Goal: Transaction & Acquisition: Book appointment/travel/reservation

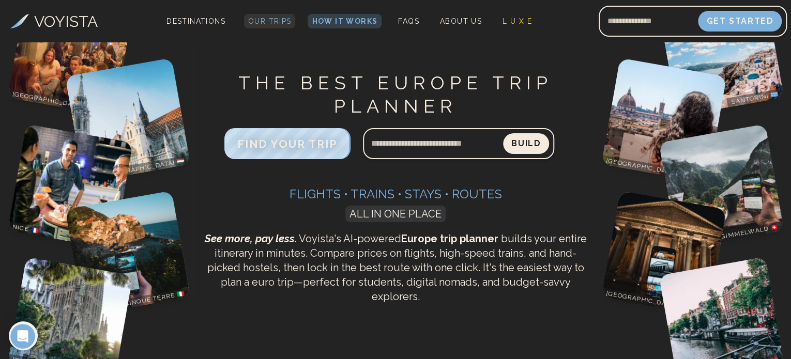
click at [271, 22] on span "Our Trips" at bounding box center [269, 21] width 43 height 8
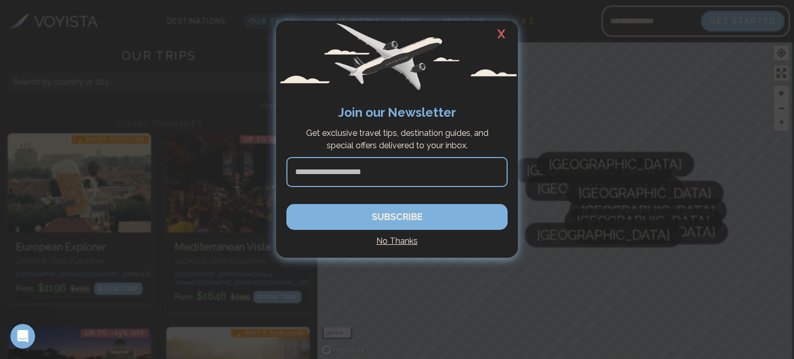
click at [383, 174] on input at bounding box center [397, 172] width 221 height 30
type input "*"
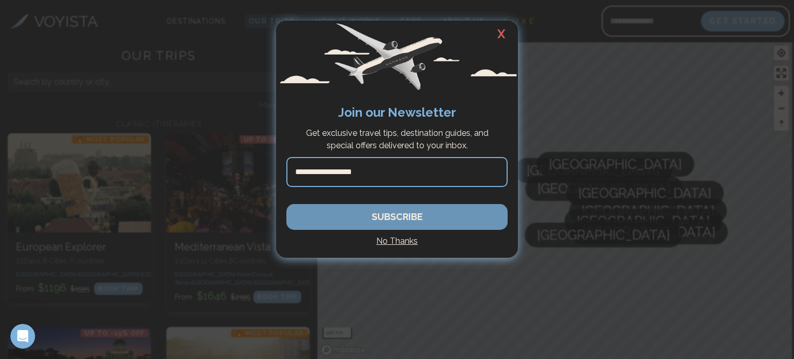
type input "**********"
click at [405, 217] on button "SUBSCRIBE" at bounding box center [397, 217] width 221 height 26
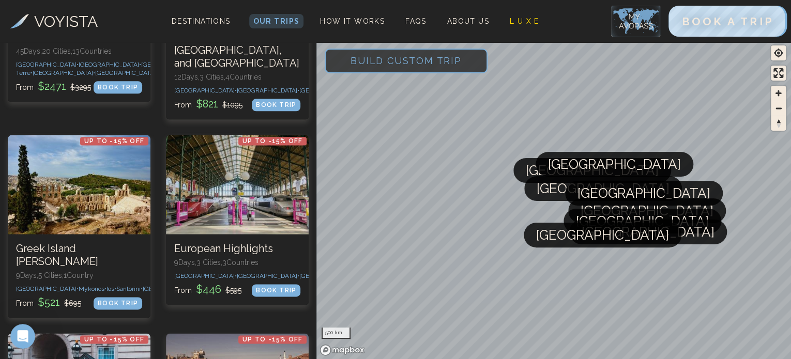
scroll to position [594, 0]
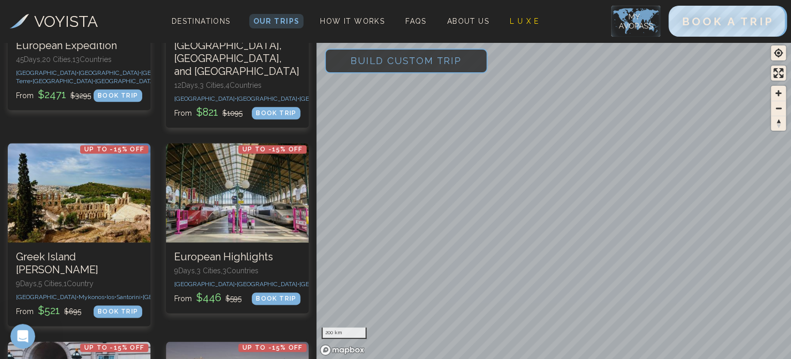
click at [412, 54] on span "Build Custom Trip" at bounding box center [406, 61] width 144 height 44
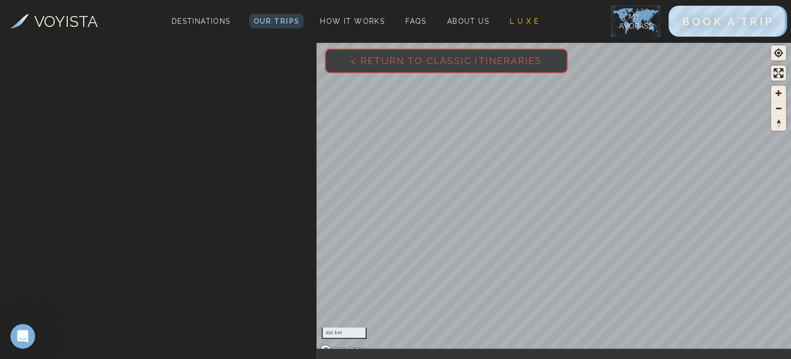
scroll to position [312, 0]
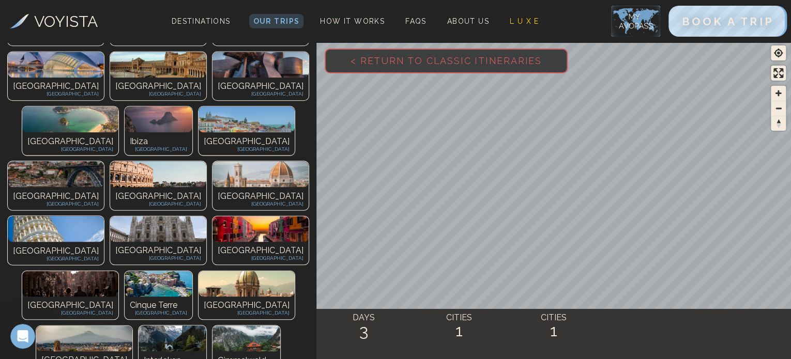
scroll to position [407, 0]
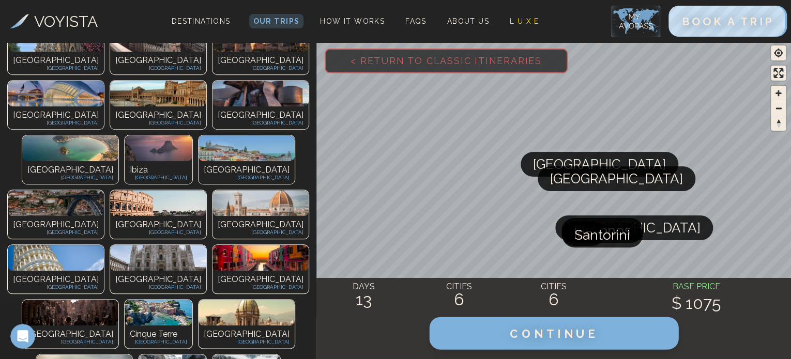
click at [567, 335] on span "CONTINUE" at bounding box center [554, 333] width 88 height 13
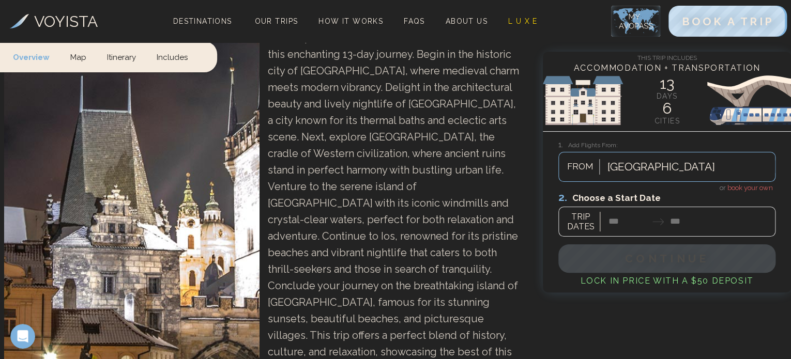
scroll to position [124, 0]
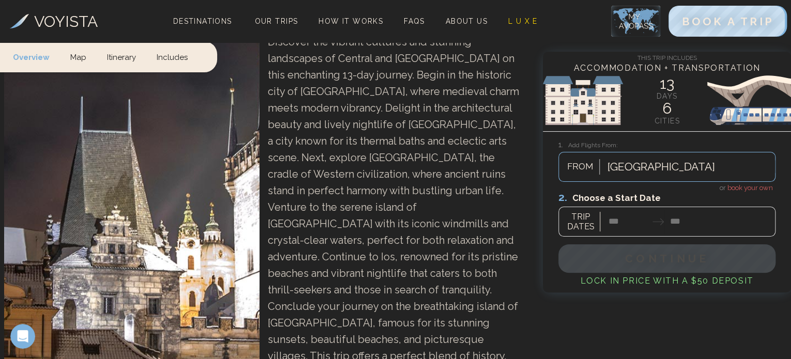
drag, startPoint x: 790, startPoint y: 20, endPoint x: 790, endPoint y: 27, distance: 6.7
click at [790, 27] on div "VOYISTA Destinations Our Trips How It Works FAQs About Us L U X E BOOK A TRIP" at bounding box center [395, 21] width 791 height 42
click at [119, 59] on link "Itinerary" at bounding box center [122, 56] width 50 height 31
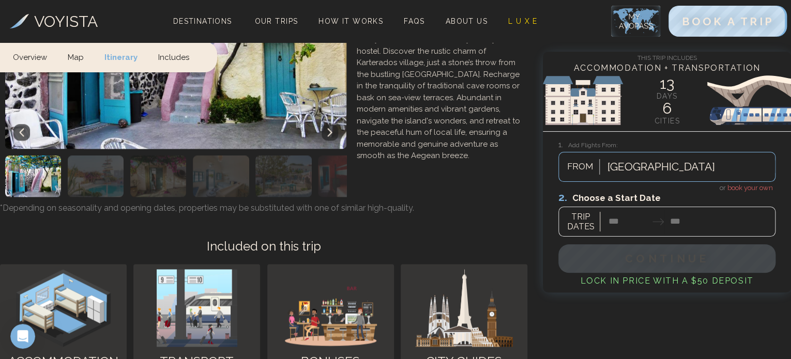
scroll to position [4599, 0]
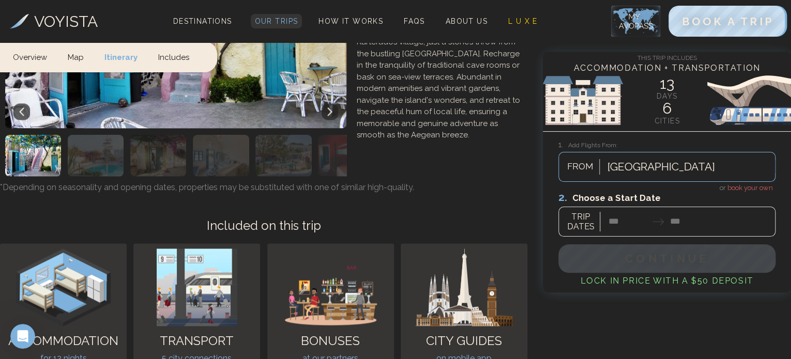
click at [278, 22] on span "Our Trips" at bounding box center [276, 21] width 43 height 8
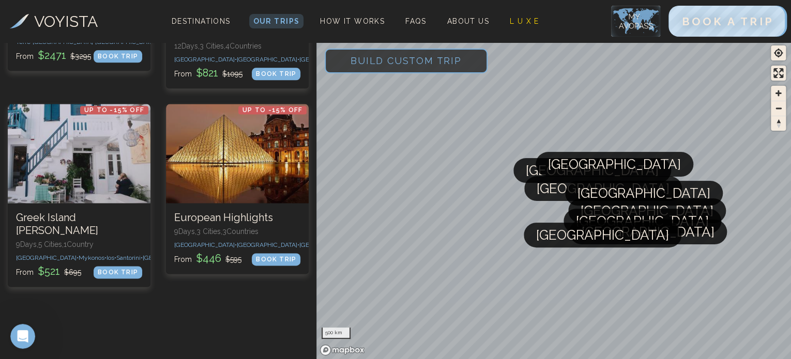
scroll to position [662, 0]
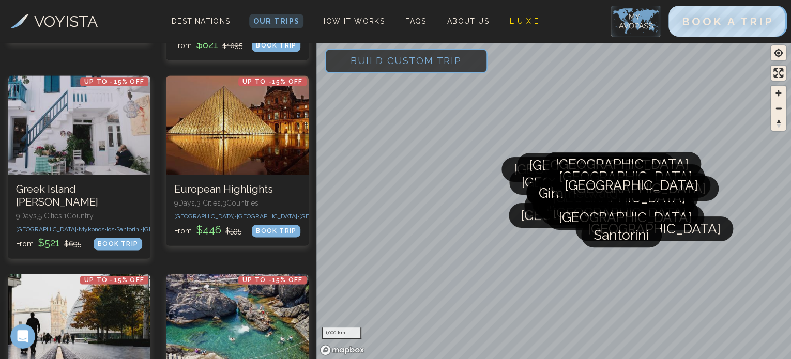
click at [430, 59] on span "Build Custom Trip" at bounding box center [406, 61] width 144 height 44
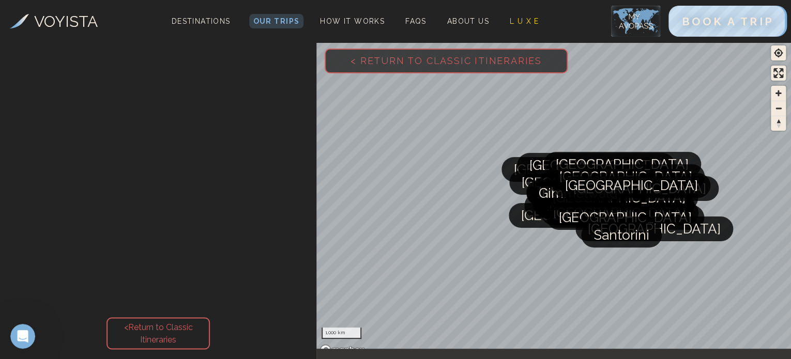
scroll to position [312, 0]
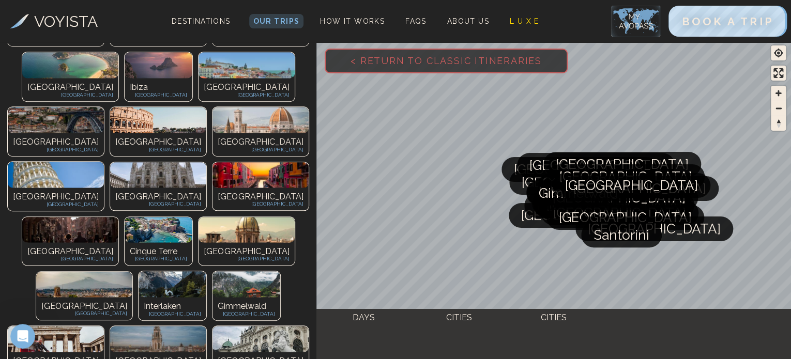
scroll to position [407, 0]
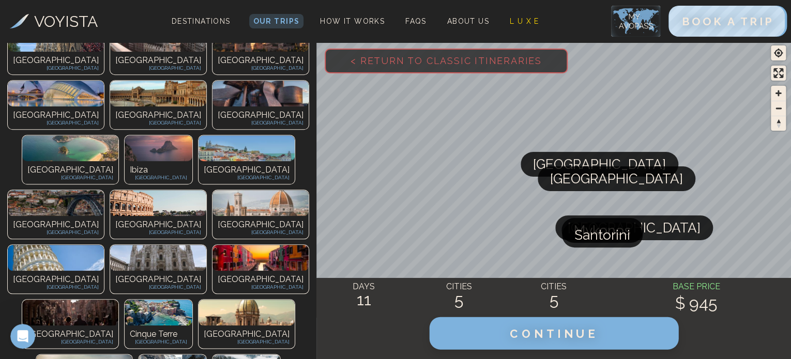
click at [561, 336] on span "CONTINUE" at bounding box center [554, 333] width 88 height 13
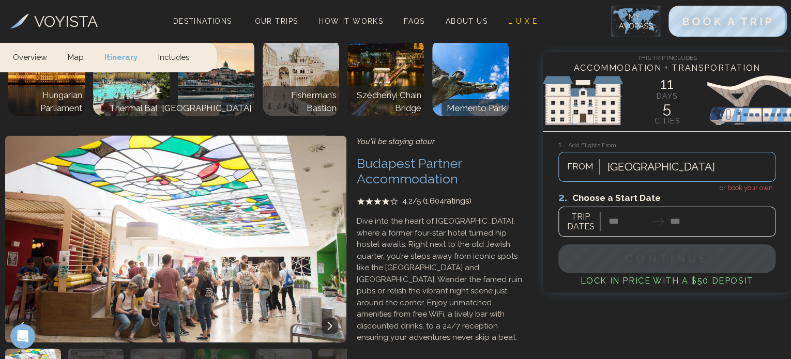
scroll to position [1593, 0]
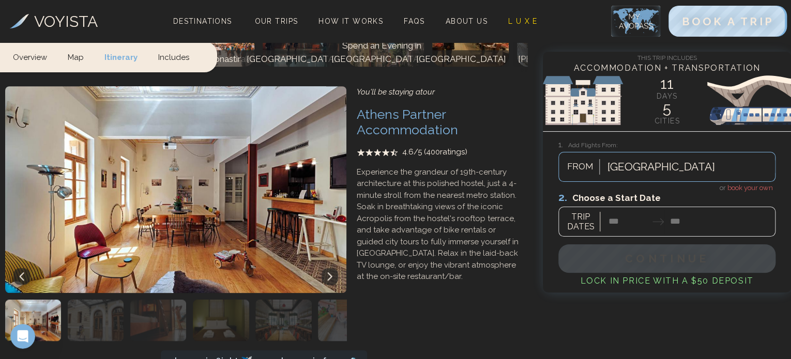
scroll to position [2338, 0]
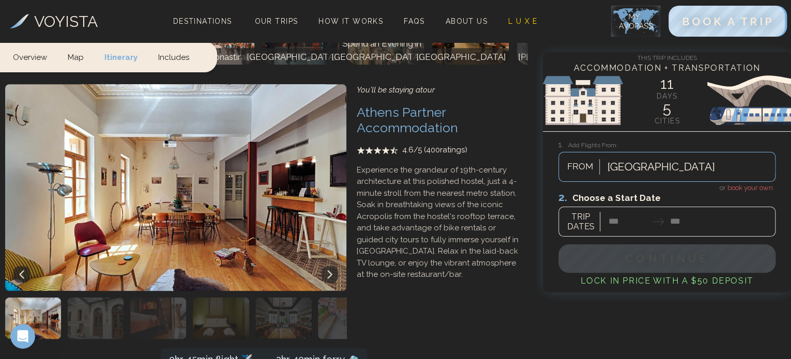
click at [91, 298] on img "button" at bounding box center [96, 318] width 56 height 41
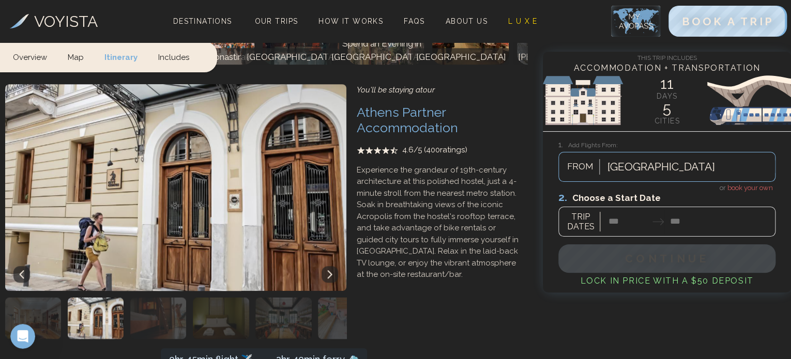
click at [145, 298] on img "button" at bounding box center [158, 318] width 56 height 41
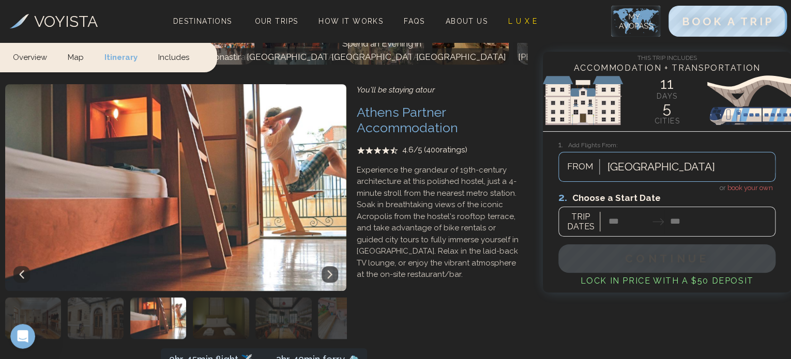
click at [221, 298] on img "button" at bounding box center [221, 318] width 56 height 41
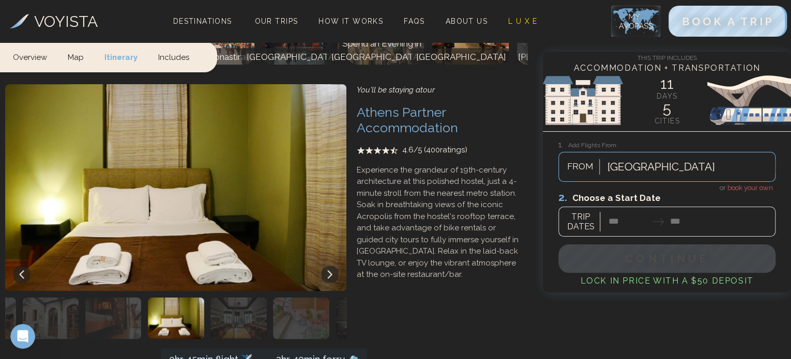
click at [238, 298] on img "button" at bounding box center [238, 318] width 56 height 41
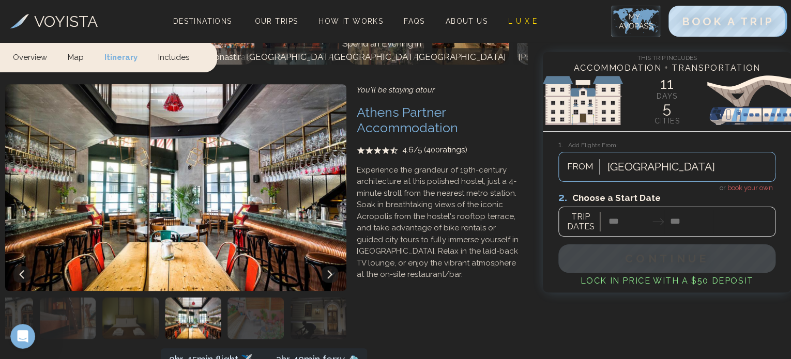
click at [260, 298] on img "button" at bounding box center [256, 318] width 56 height 41
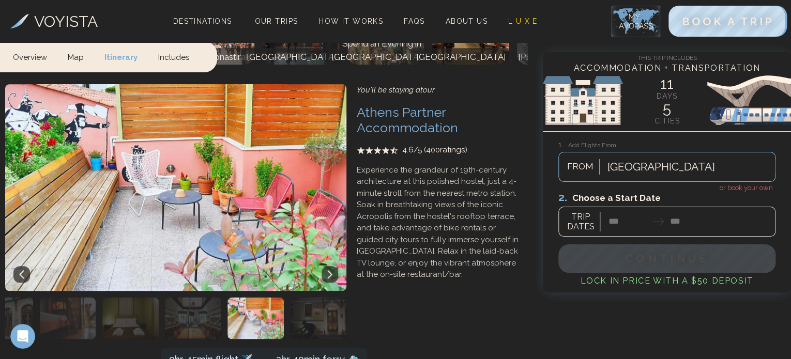
click at [325, 298] on img "button" at bounding box center [319, 318] width 56 height 41
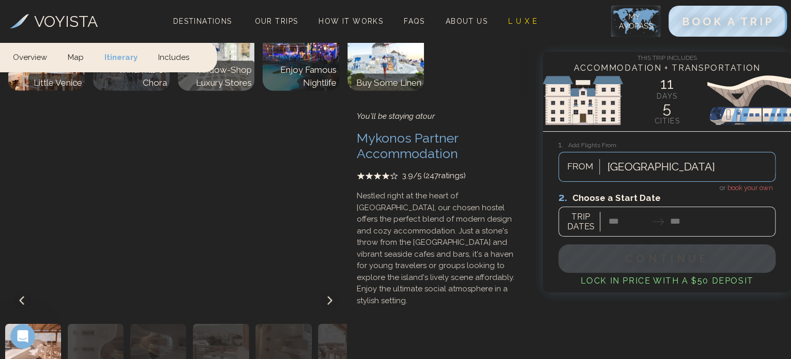
scroll to position [3000, 0]
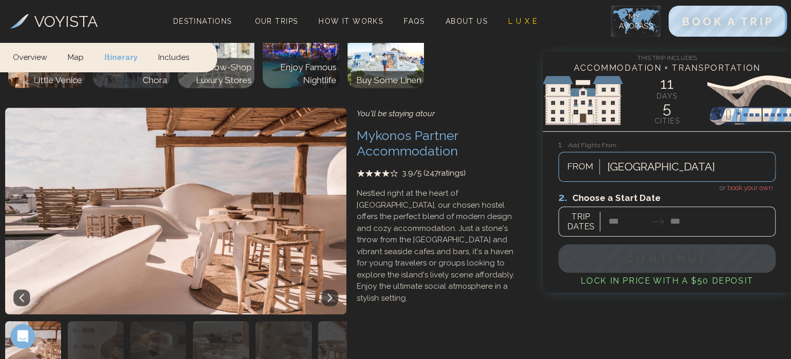
click at [36, 322] on img "button" at bounding box center [33, 342] width 56 height 41
click at [330, 294] on icon at bounding box center [329, 298] width 5 height 8
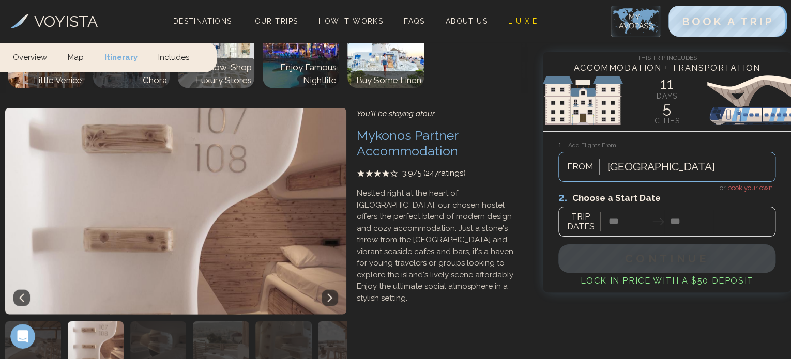
click at [330, 294] on icon at bounding box center [329, 298] width 5 height 8
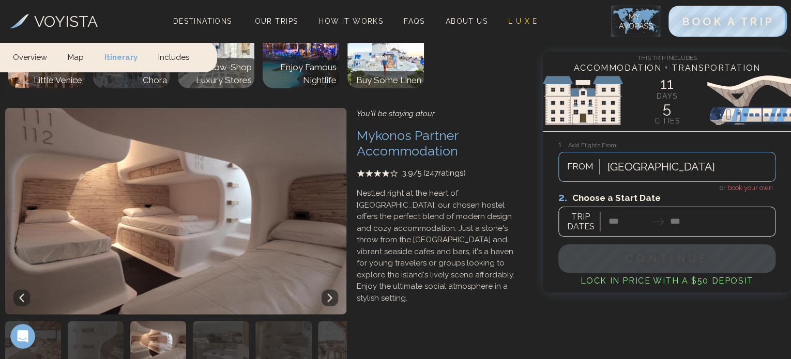
click at [330, 294] on icon at bounding box center [329, 298] width 5 height 8
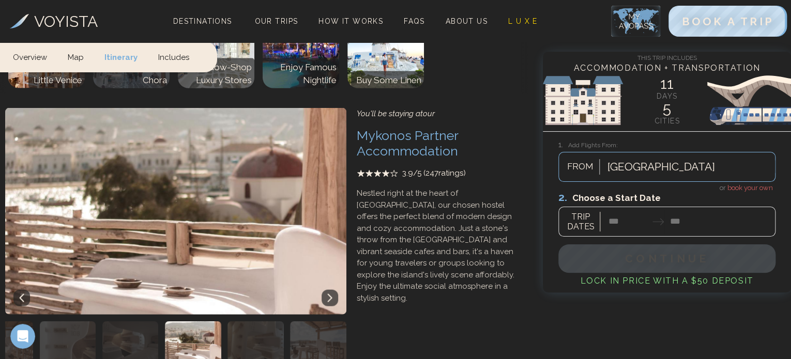
click at [330, 294] on icon at bounding box center [329, 298] width 5 height 8
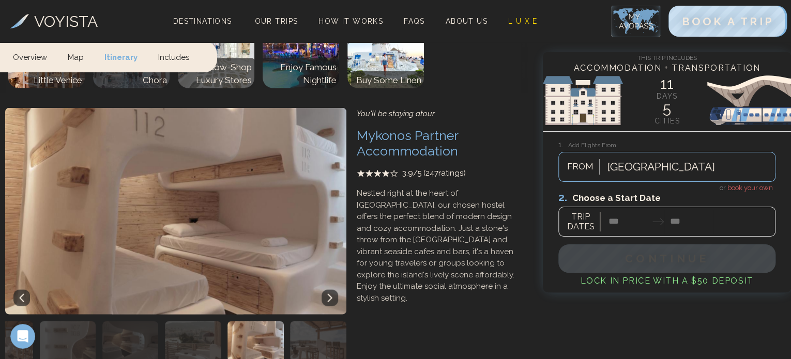
click at [330, 294] on icon at bounding box center [329, 298] width 5 height 8
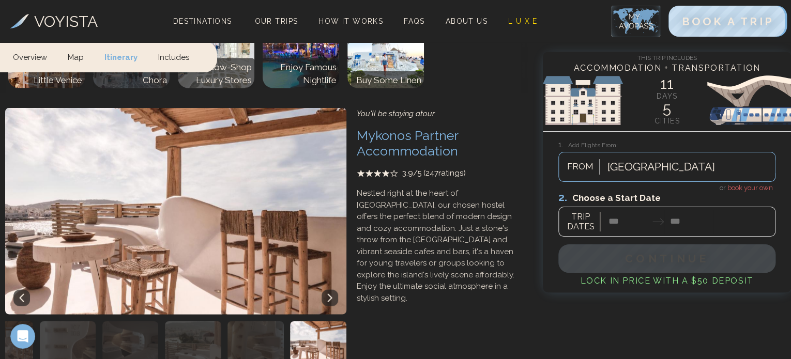
click at [330, 294] on icon at bounding box center [329, 298] width 5 height 8
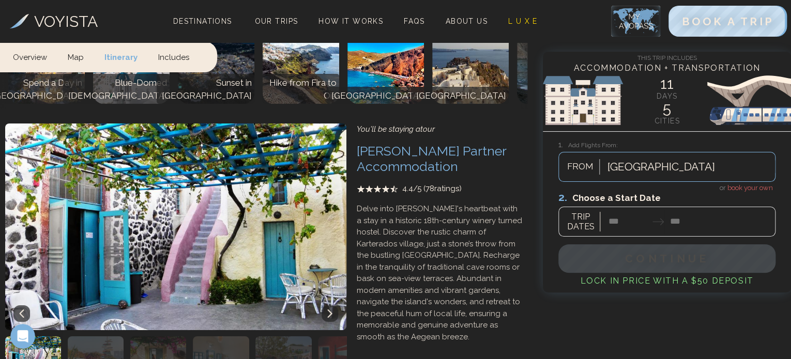
scroll to position [3652, 0]
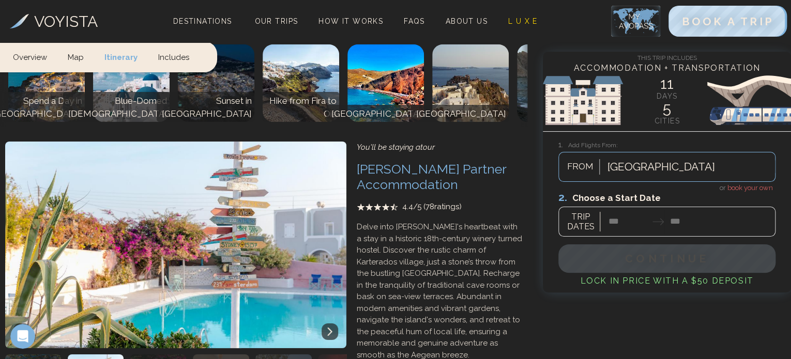
click at [332, 328] on icon at bounding box center [330, 332] width 8 height 8
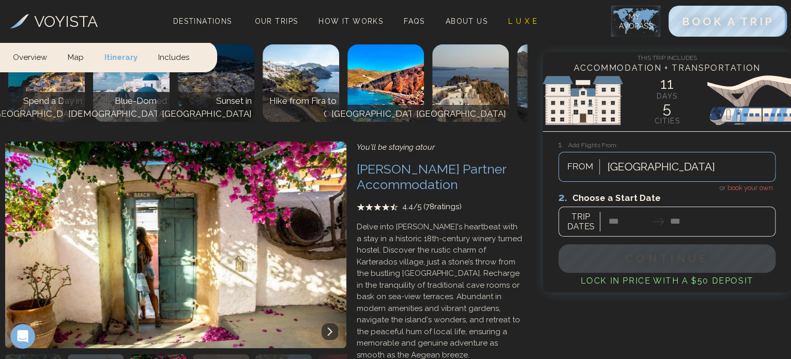
click at [332, 328] on icon at bounding box center [330, 332] width 8 height 8
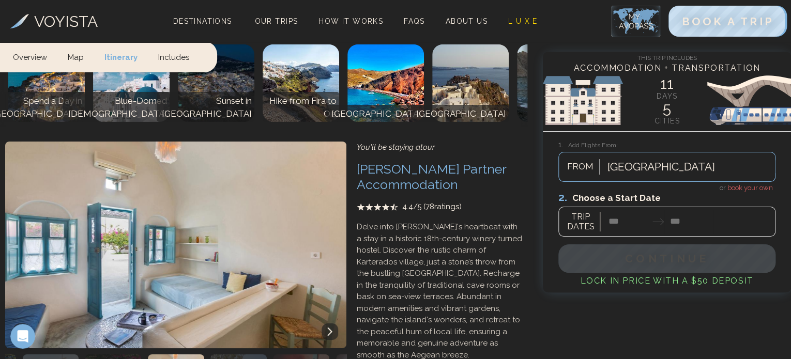
click at [328, 328] on icon at bounding box center [330, 332] width 8 height 8
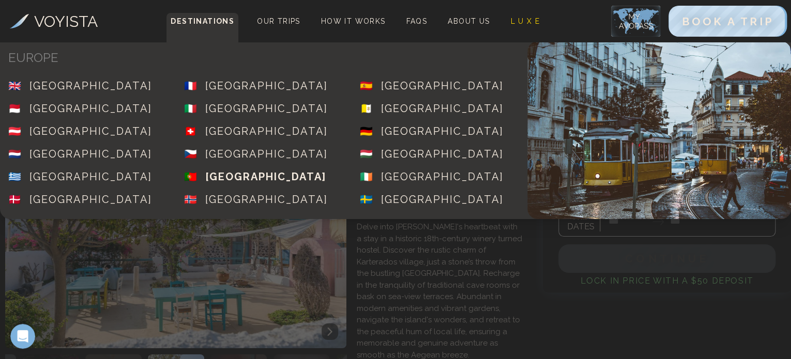
click at [243, 175] on div "[GEOGRAPHIC_DATA]" at bounding box center [265, 177] width 121 height 14
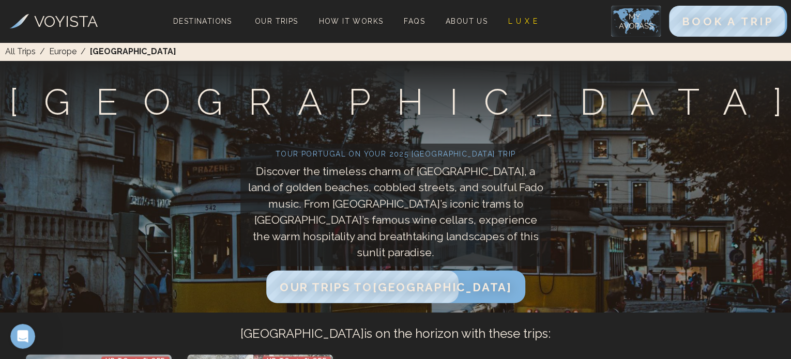
click at [407, 285] on span "Our Trips to [GEOGRAPHIC_DATA]" at bounding box center [396, 286] width 232 height 13
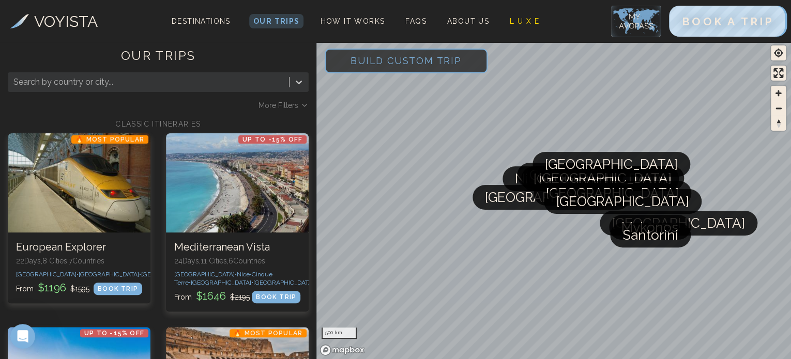
click at [438, 59] on span "Build Custom Trip" at bounding box center [406, 61] width 144 height 44
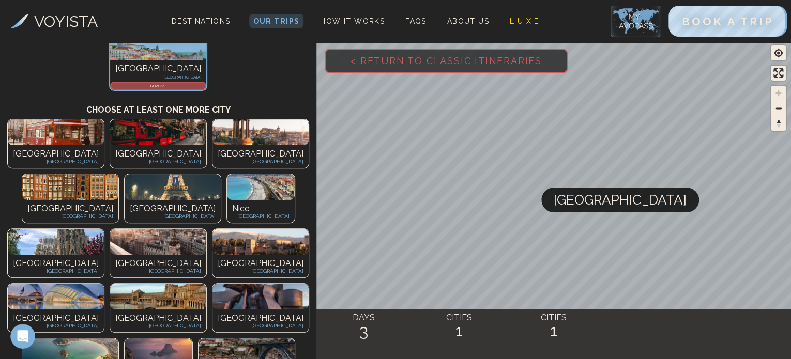
scroll to position [124, 0]
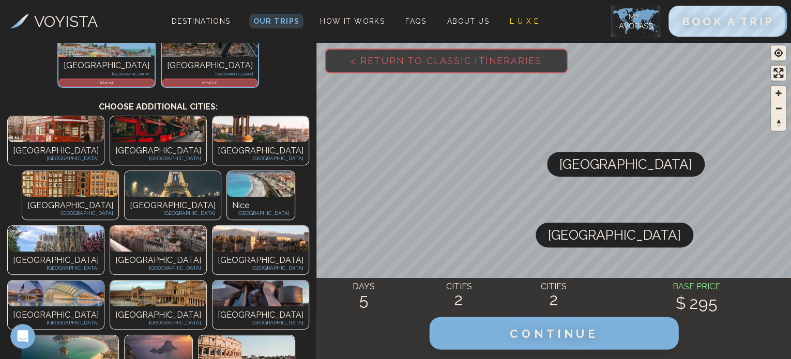
click at [560, 338] on span "CONTINUE" at bounding box center [554, 333] width 88 height 13
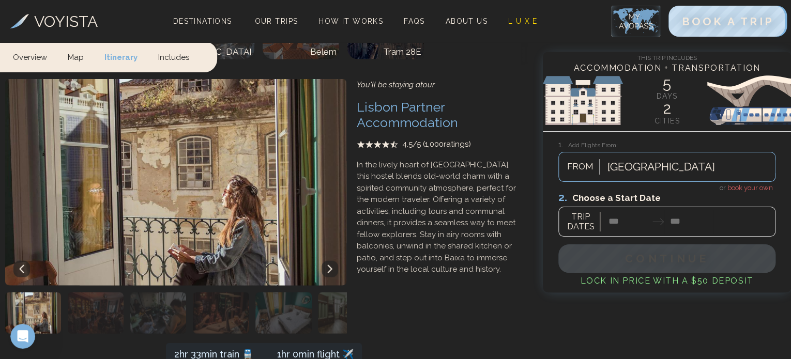
scroll to position [969, 0]
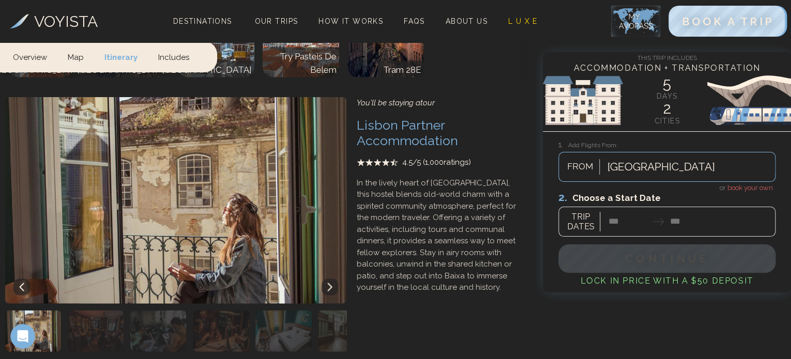
click at [91, 310] on img "button" at bounding box center [96, 330] width 56 height 41
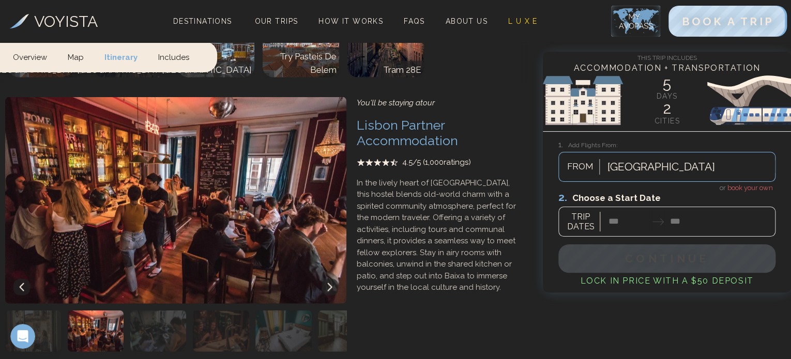
click at [159, 310] on img "button" at bounding box center [158, 330] width 56 height 41
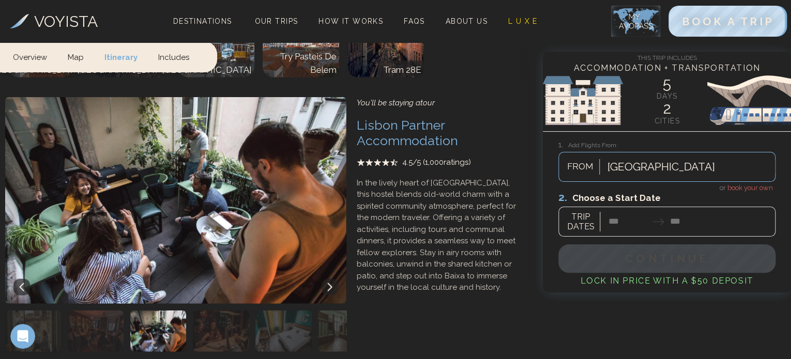
click at [206, 310] on img "button" at bounding box center [221, 330] width 56 height 41
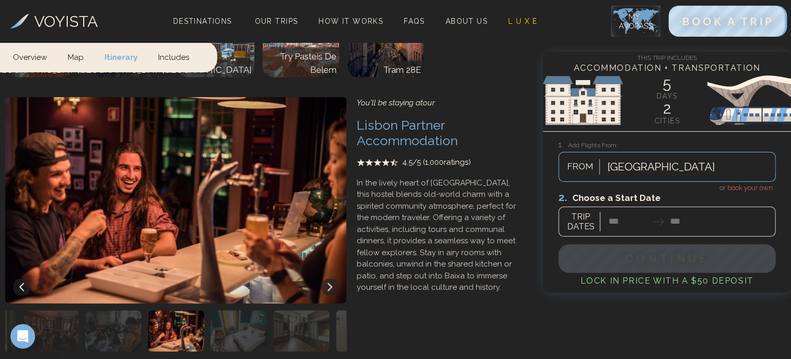
click at [244, 310] on img "button" at bounding box center [238, 330] width 56 height 41
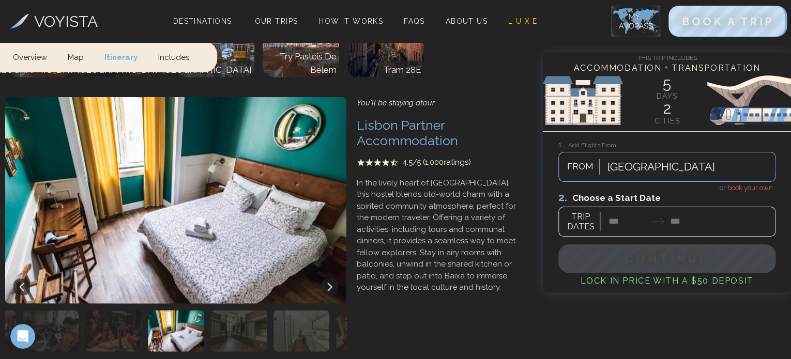
click at [244, 310] on img "button" at bounding box center [238, 330] width 56 height 41
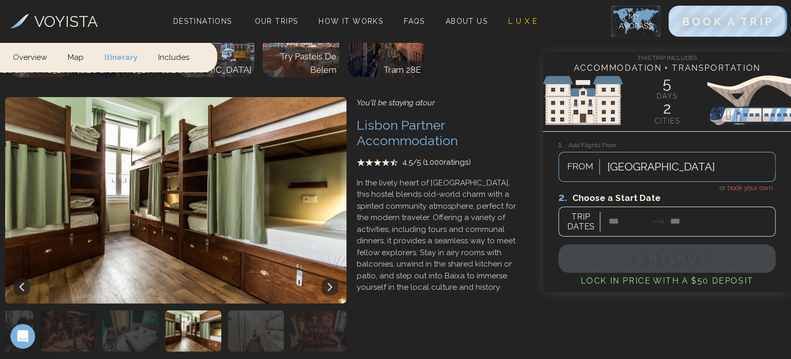
click at [262, 310] on img "button" at bounding box center [256, 330] width 56 height 41
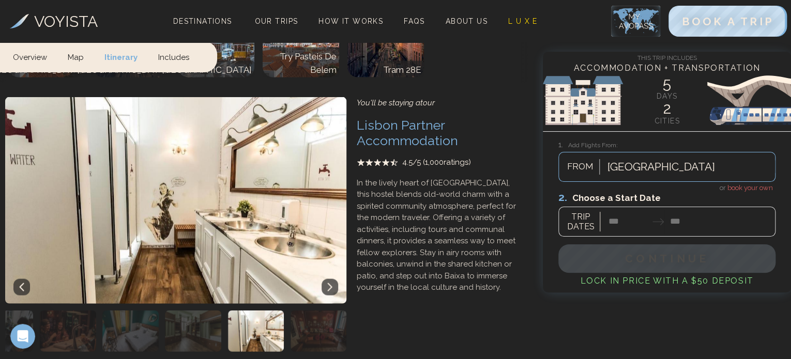
click at [323, 310] on img "button" at bounding box center [319, 330] width 56 height 41
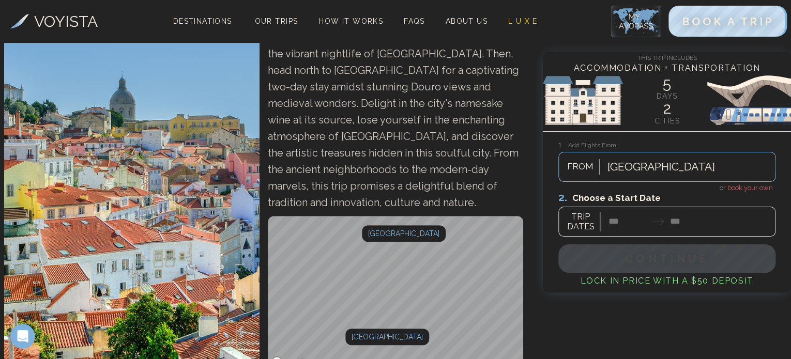
scroll to position [0, 0]
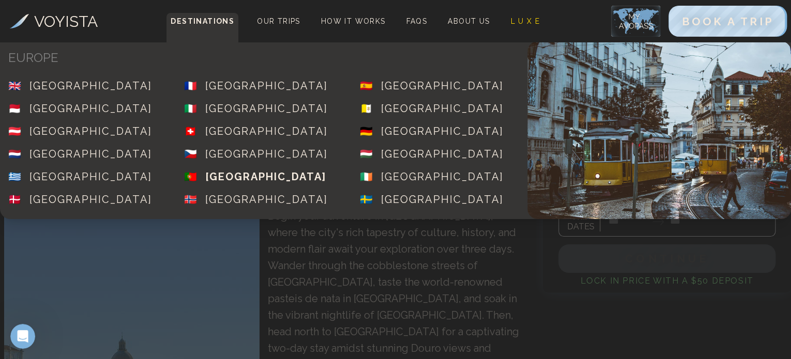
click at [242, 176] on div "[GEOGRAPHIC_DATA]" at bounding box center [265, 177] width 121 height 14
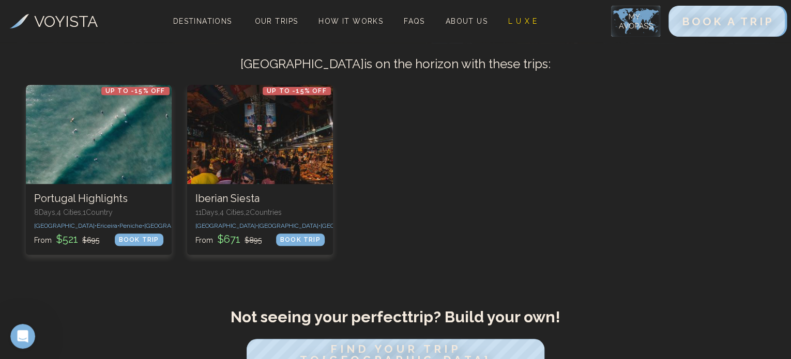
scroll to position [300, 0]
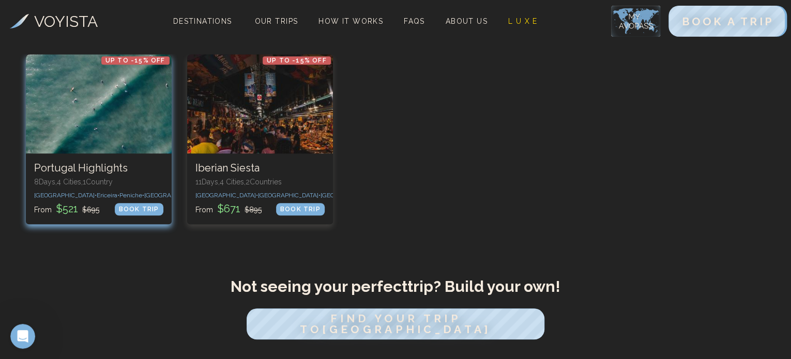
click at [88, 168] on h3 "Portugal Highlights" at bounding box center [98, 168] width 129 height 13
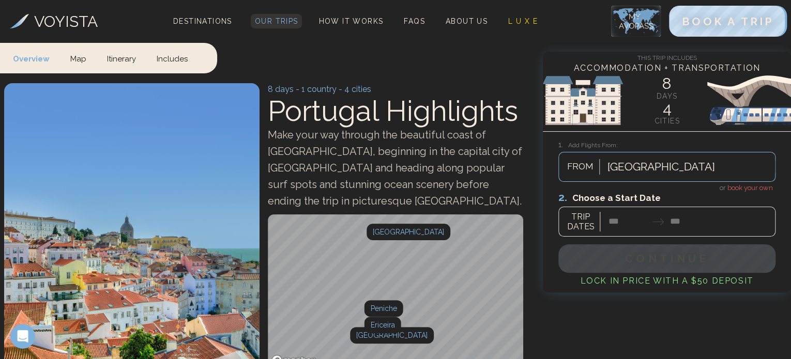
click at [284, 20] on span "Our Trips" at bounding box center [276, 21] width 43 height 8
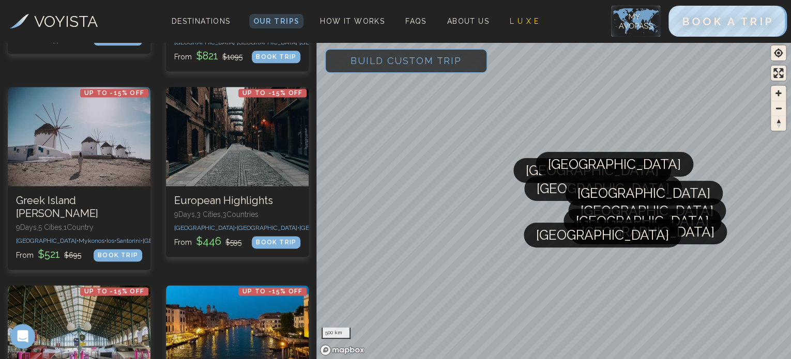
scroll to position [659, 0]
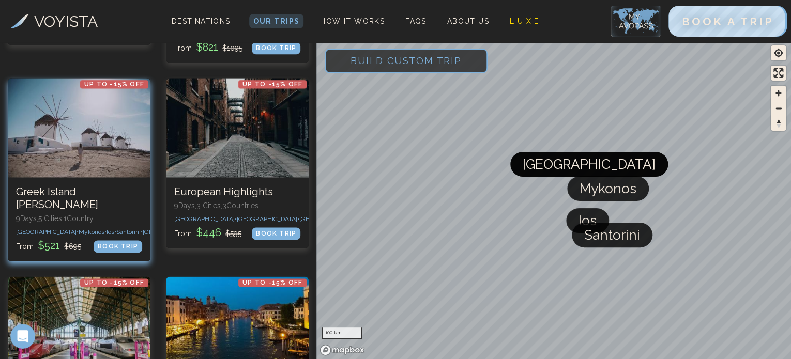
click at [70, 204] on h3 "Greek Island [PERSON_NAME]" at bounding box center [79, 199] width 126 height 26
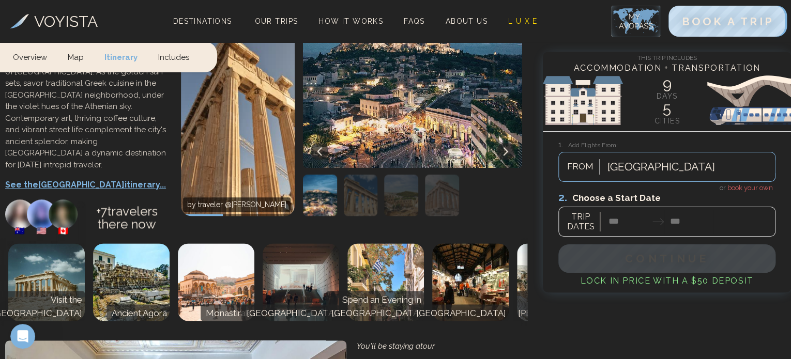
scroll to position [538, 0]
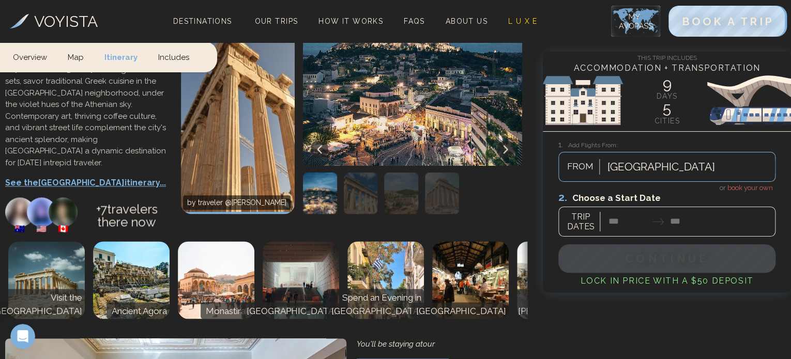
drag, startPoint x: 770, startPoint y: 349, endPoint x: 470, endPoint y: 310, distance: 302.0
click at [56, 258] on img at bounding box center [46, 281] width 77 height 78
click at [135, 257] on img at bounding box center [131, 281] width 77 height 78
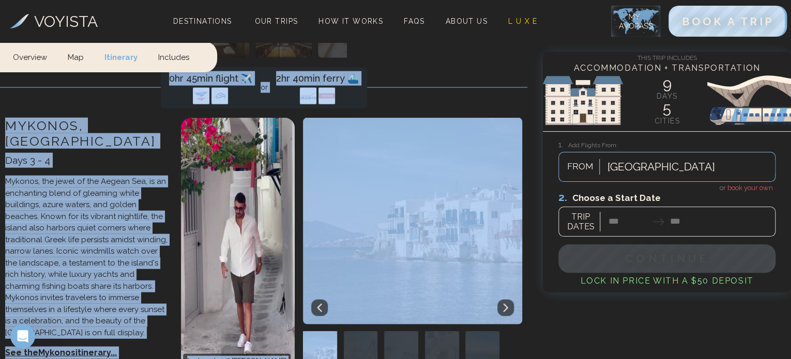
scroll to position [1076, 0]
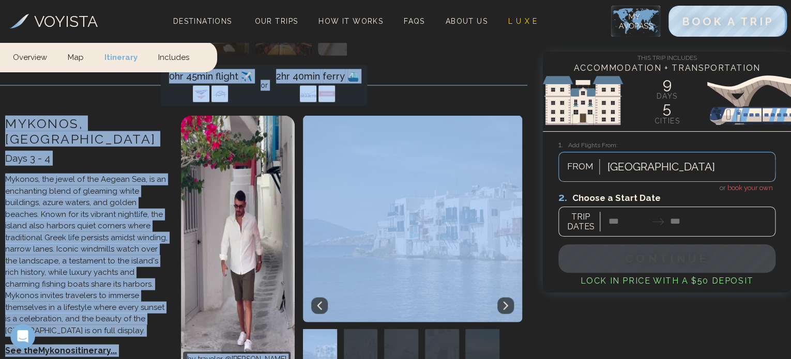
click at [505, 302] on icon at bounding box center [506, 306] width 8 height 8
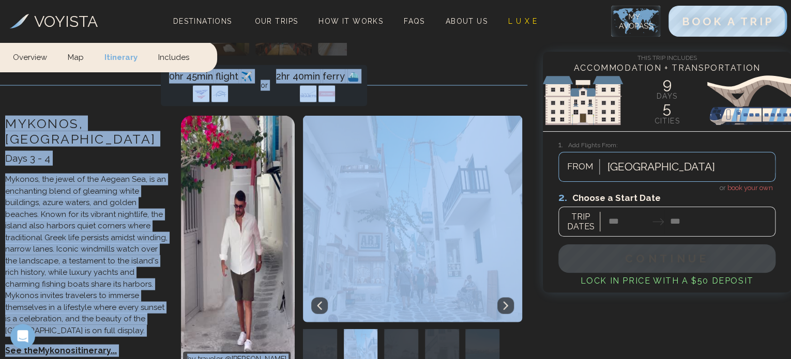
click at [505, 302] on icon at bounding box center [506, 306] width 8 height 8
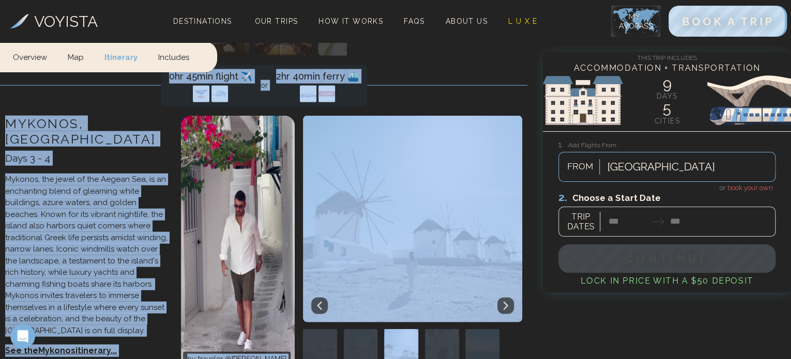
click at [505, 302] on icon at bounding box center [506, 306] width 8 height 8
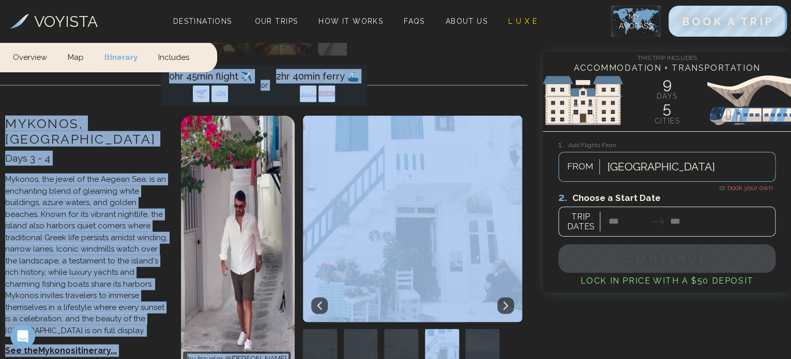
click at [505, 302] on icon at bounding box center [506, 306] width 8 height 8
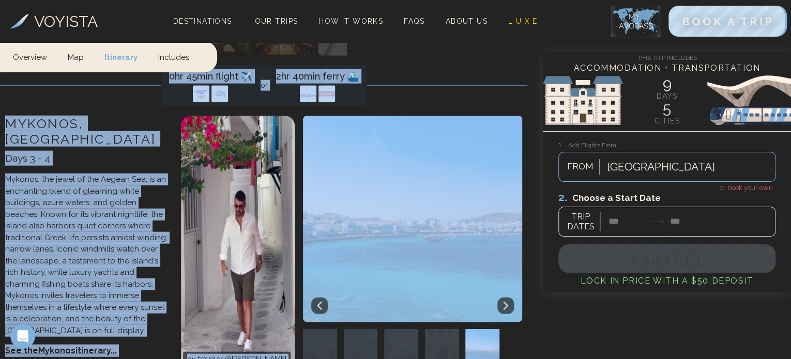
click at [505, 302] on icon at bounding box center [506, 306] width 8 height 8
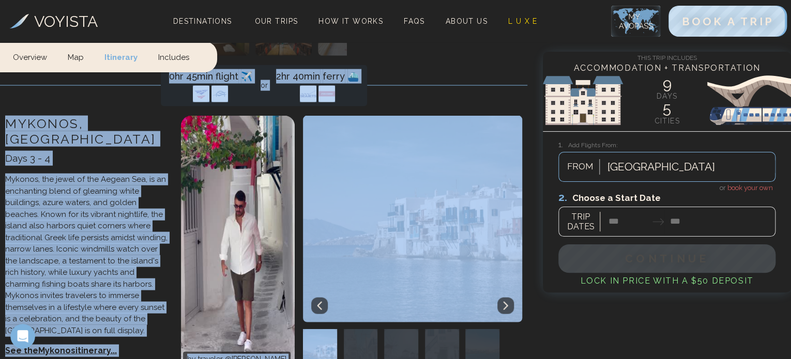
click at [505, 302] on icon at bounding box center [506, 306] width 8 height 8
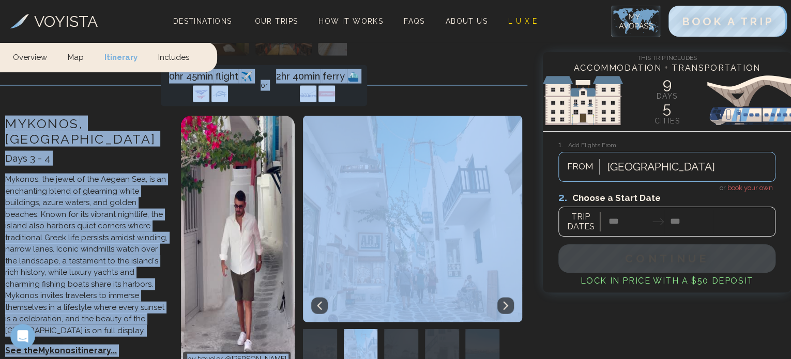
click at [505, 302] on icon at bounding box center [506, 306] width 8 height 8
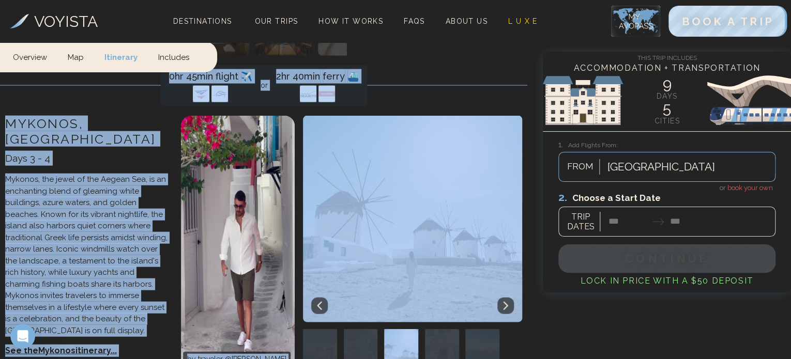
click at [505, 302] on icon at bounding box center [506, 306] width 8 height 8
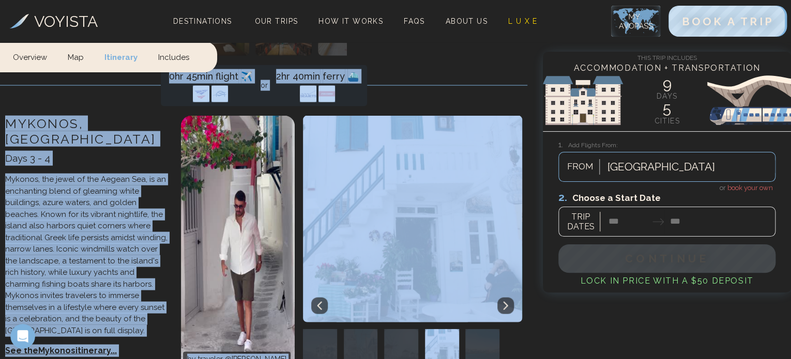
click at [505, 302] on icon at bounding box center [506, 306] width 8 height 8
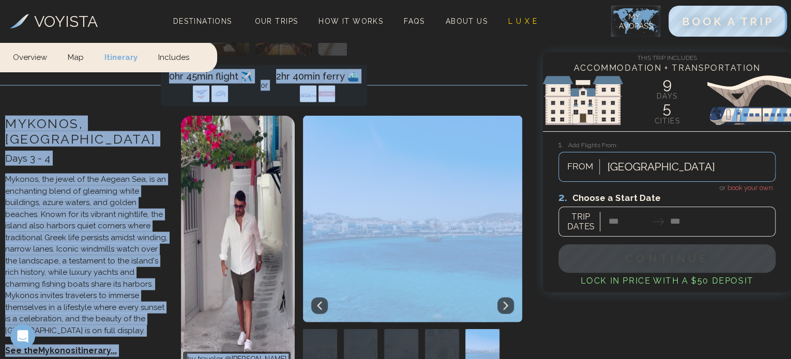
click at [505, 302] on icon at bounding box center [506, 306] width 8 height 8
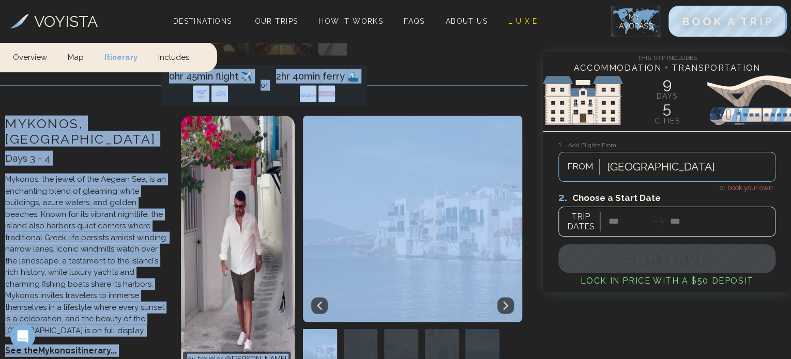
click at [505, 302] on icon at bounding box center [506, 306] width 8 height 8
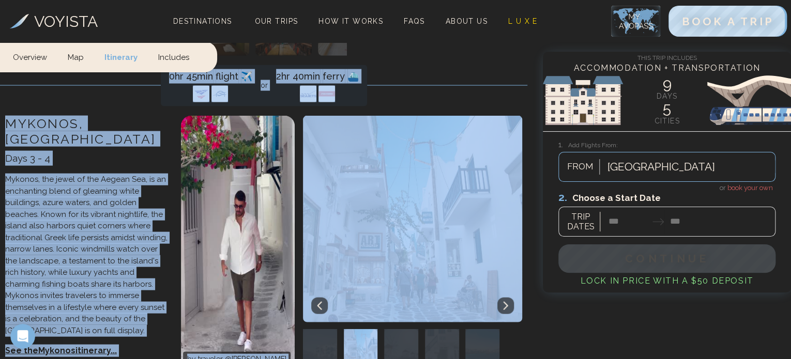
click at [505, 302] on icon at bounding box center [506, 306] width 8 height 8
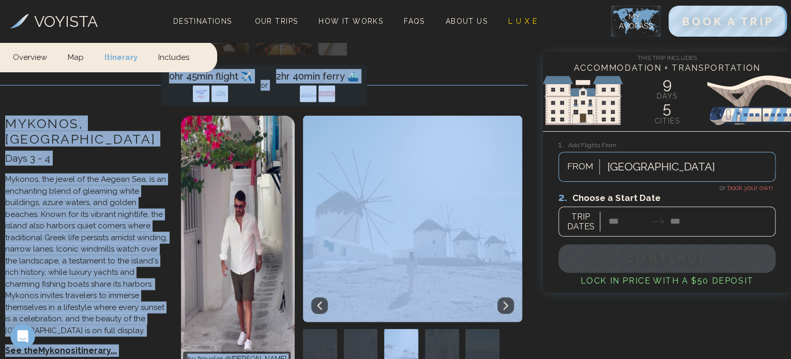
click at [505, 302] on icon at bounding box center [506, 306] width 8 height 8
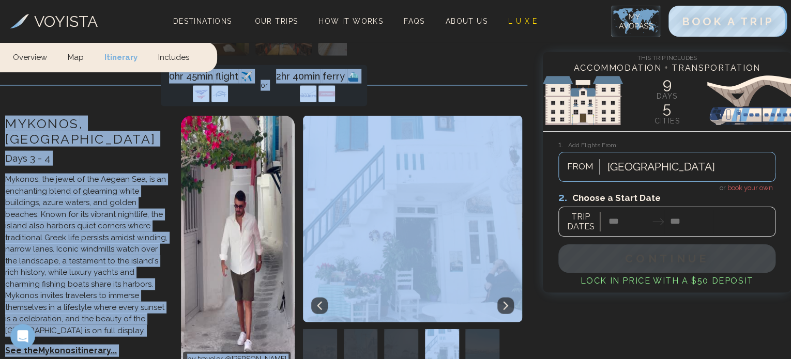
click at [505, 302] on icon at bounding box center [506, 306] width 8 height 8
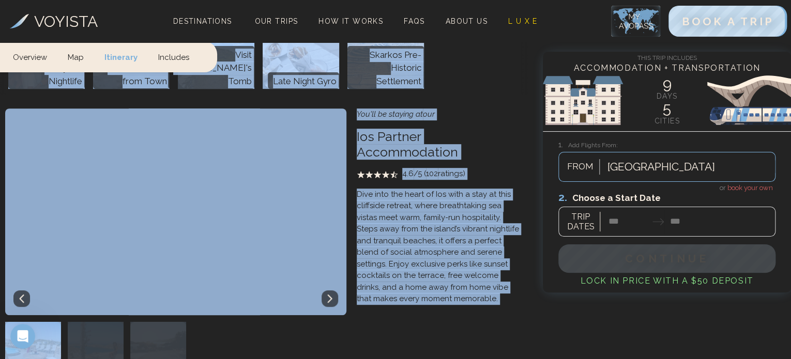
scroll to position [2151, 0]
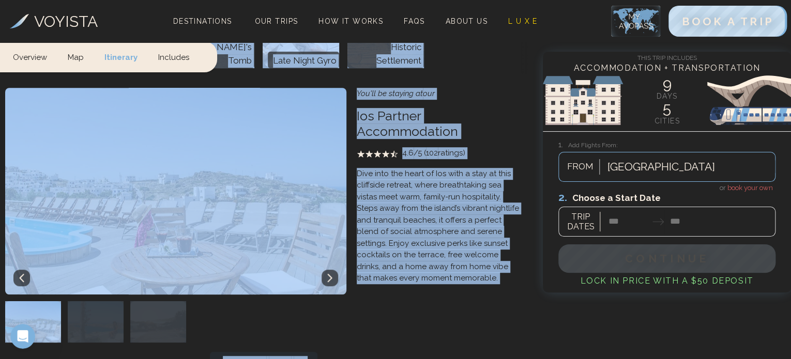
click at [330, 274] on icon at bounding box center [329, 278] width 5 height 8
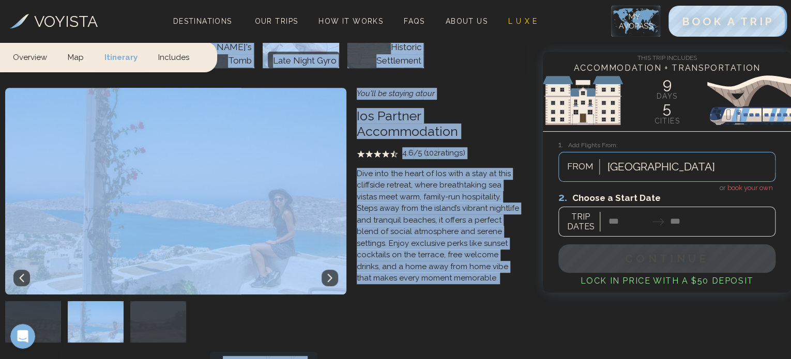
click at [330, 274] on icon at bounding box center [329, 278] width 5 height 8
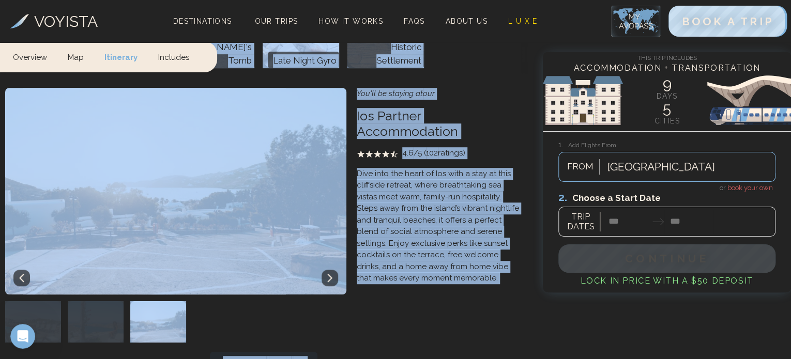
click at [330, 274] on icon at bounding box center [329, 278] width 5 height 8
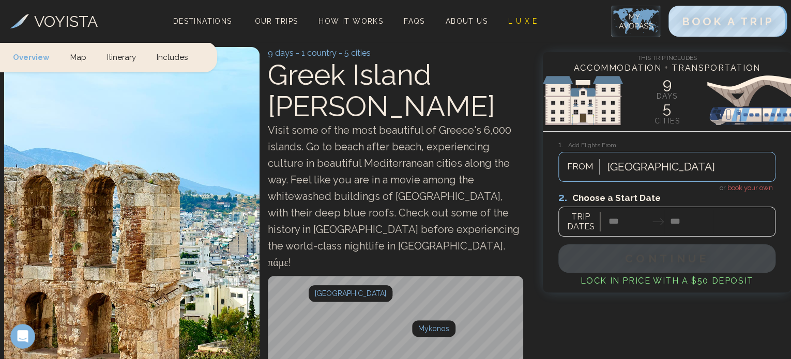
scroll to position [0, 0]
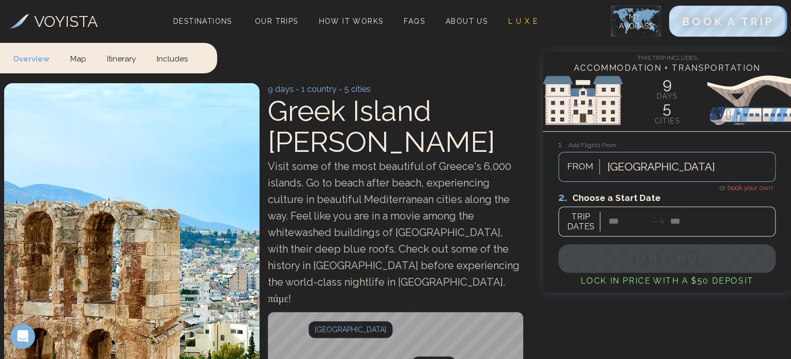
click at [76, 60] on link "Map" at bounding box center [78, 58] width 37 height 31
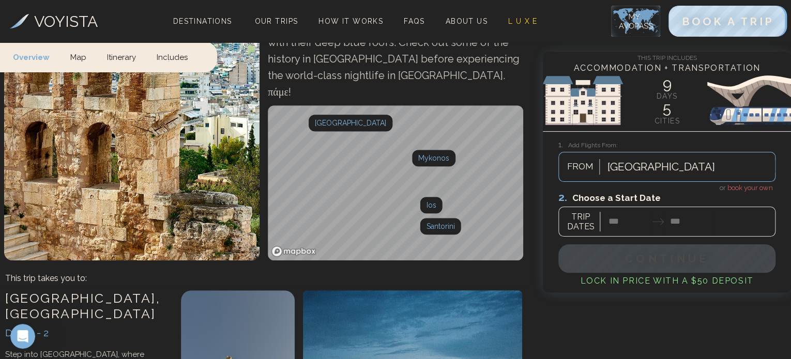
scroll to position [207, 0]
click at [290, 23] on span "Our Trips" at bounding box center [276, 21] width 43 height 8
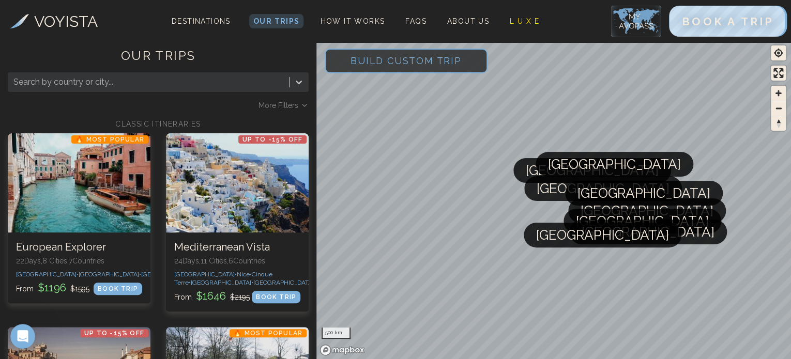
click at [174, 82] on div at bounding box center [148, 82] width 270 height 14
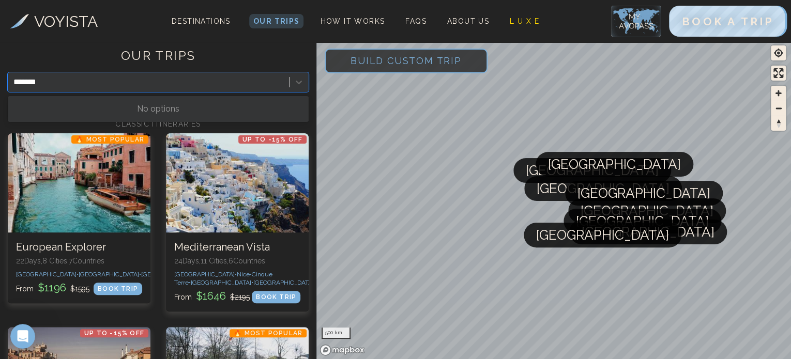
type input "*******"
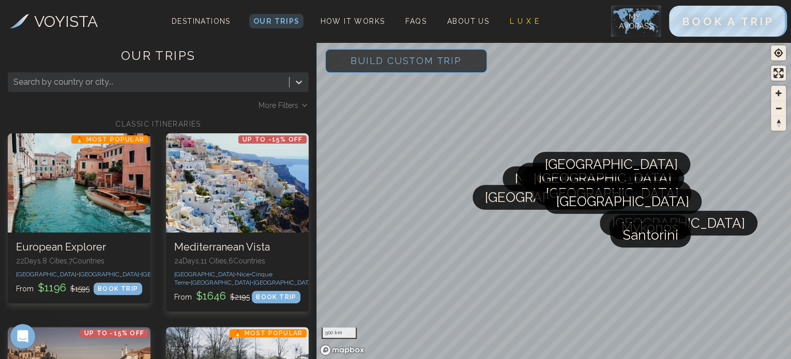
click at [71, 18] on h3 "VOYISTA" at bounding box center [66, 21] width 64 height 23
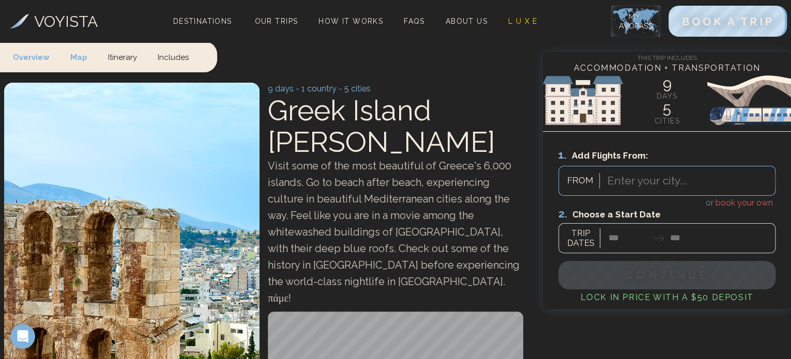
scroll to position [207, 0]
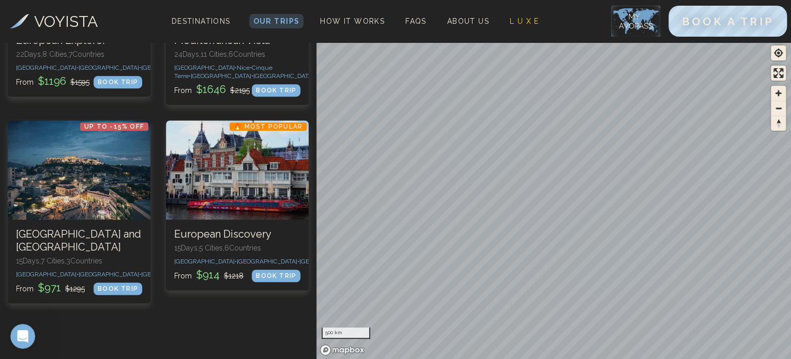
scroll to position [659, 0]
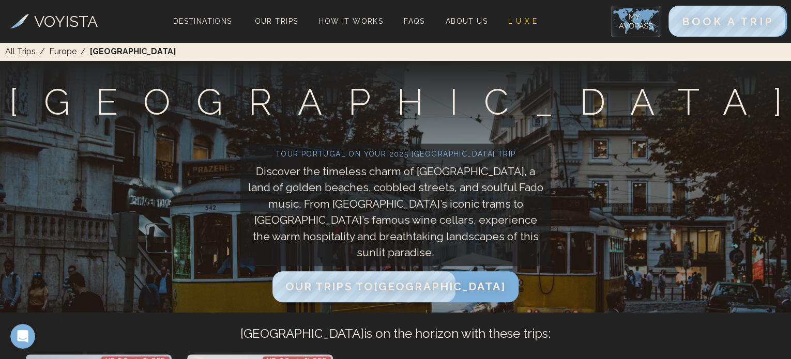
scroll to position [300, 0]
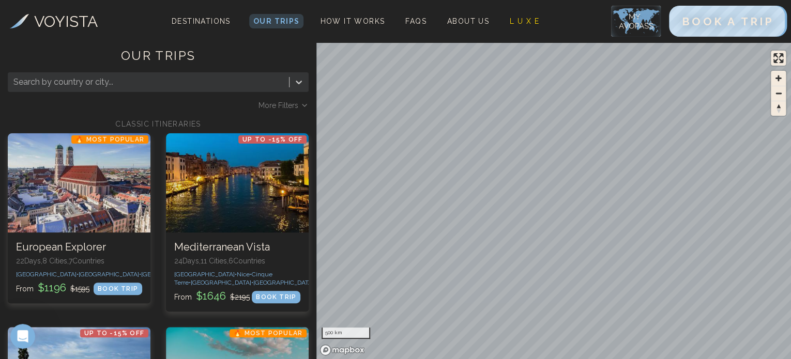
scroll to position [124, 0]
